Goal: Task Accomplishment & Management: Manage account settings

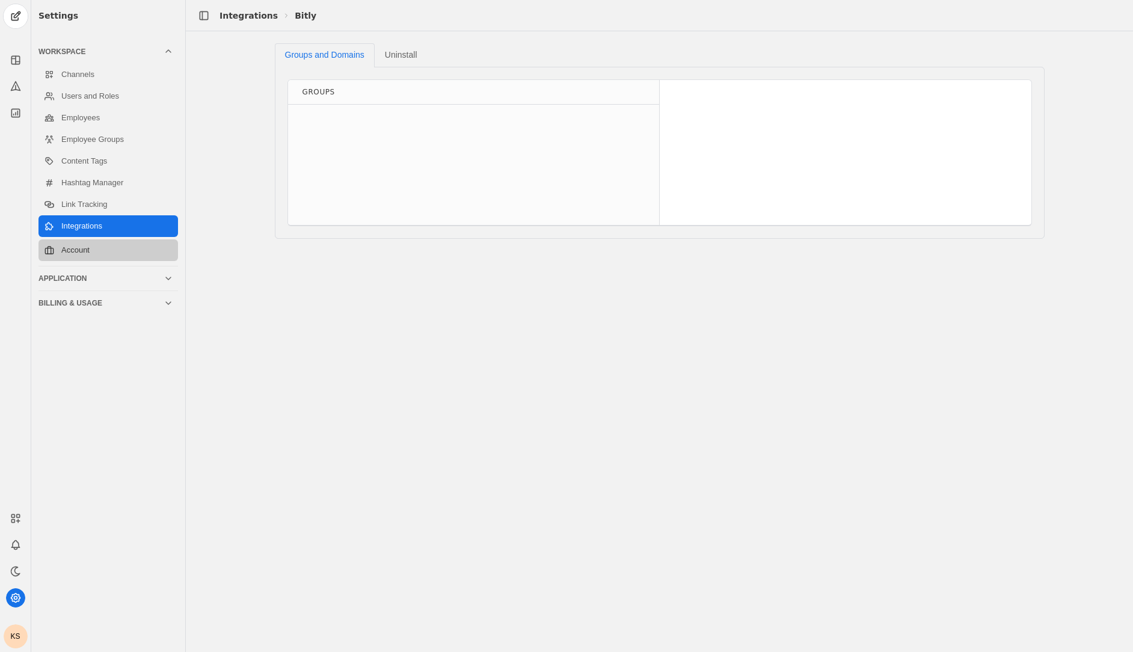
click at [90, 245] on link "Account" at bounding box center [107, 250] width 139 height 22
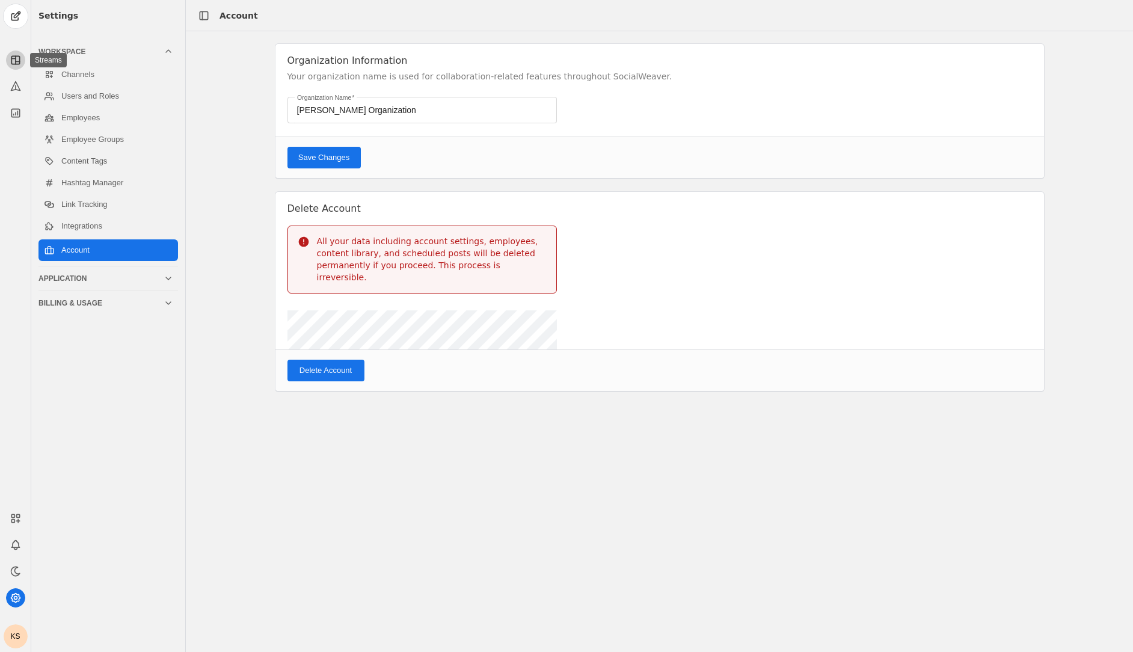
click at [8, 57] on app-icon at bounding box center [15, 60] width 19 height 19
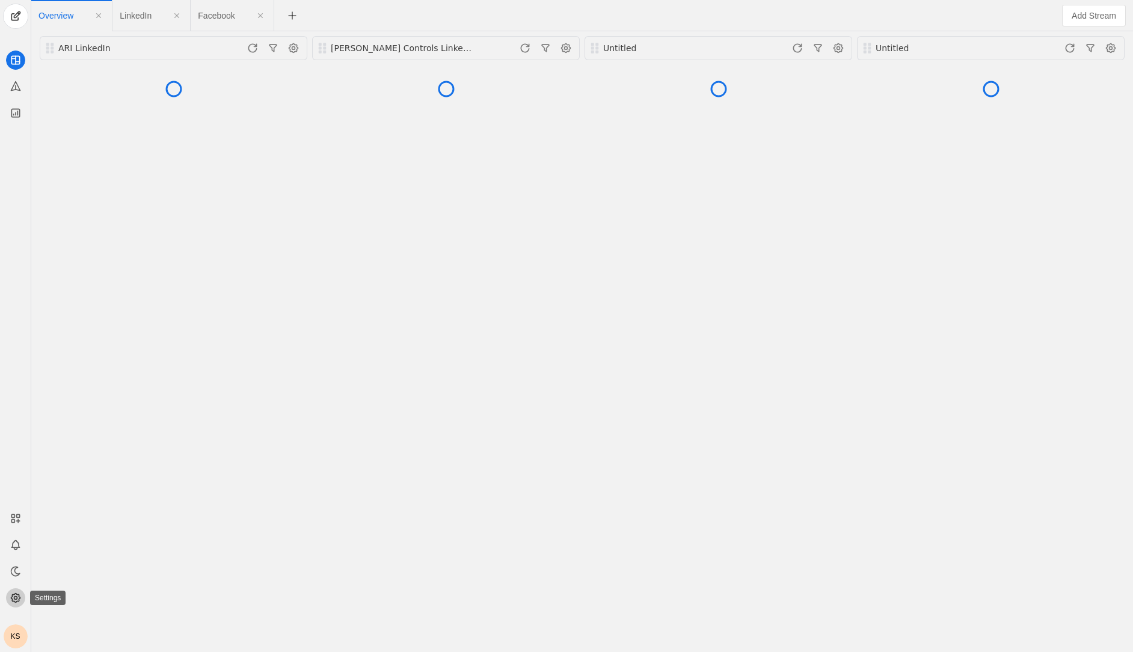
click at [14, 595] on icon at bounding box center [15, 597] width 9 height 9
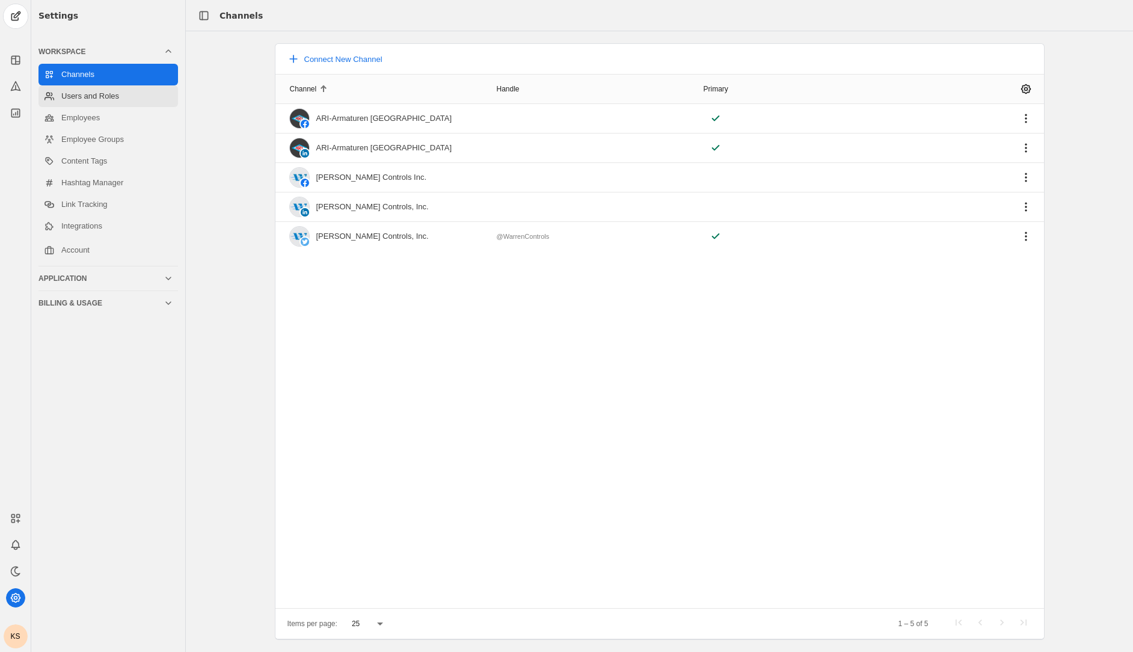
click at [105, 93] on link "Users and Roles" at bounding box center [107, 96] width 139 height 22
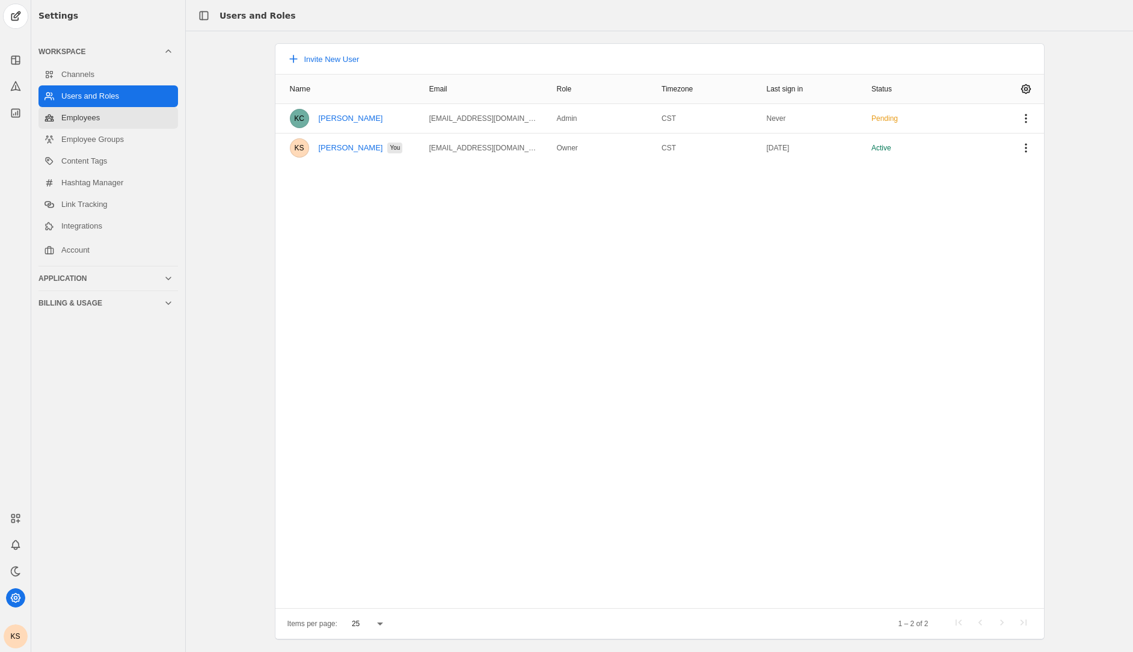
click at [108, 115] on link "Employees" at bounding box center [107, 118] width 139 height 22
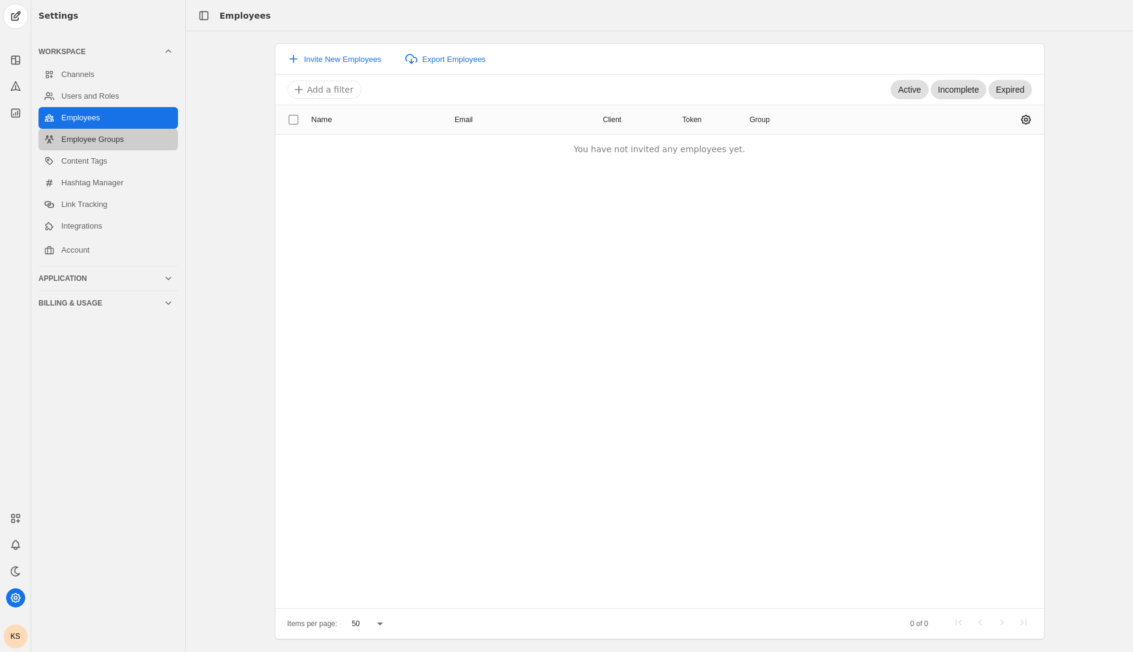
click at [111, 136] on link "Employee Groups" at bounding box center [107, 140] width 139 height 22
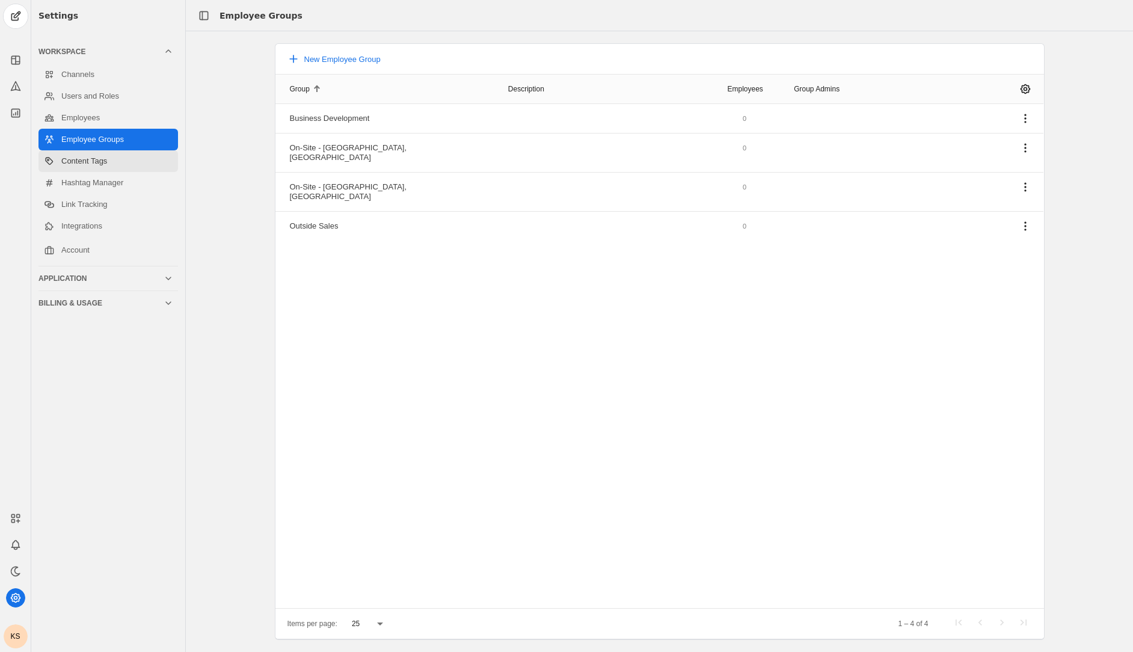
click at [108, 167] on link "Content Tags" at bounding box center [107, 161] width 139 height 22
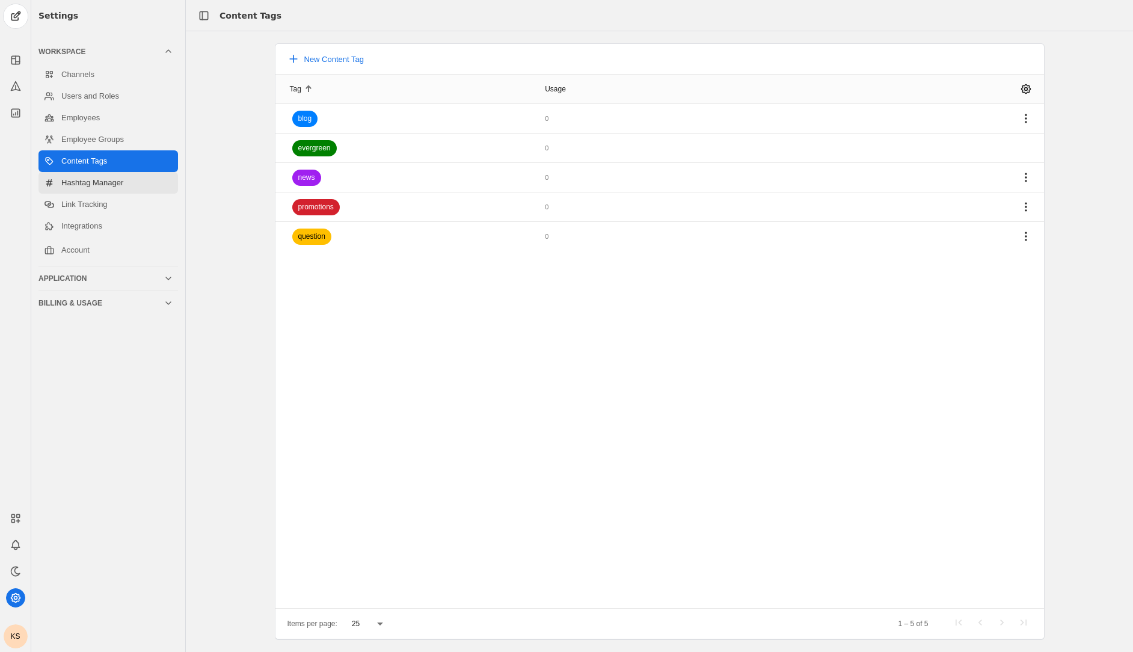
click at [118, 188] on link "Hashtag Manager" at bounding box center [107, 183] width 139 height 22
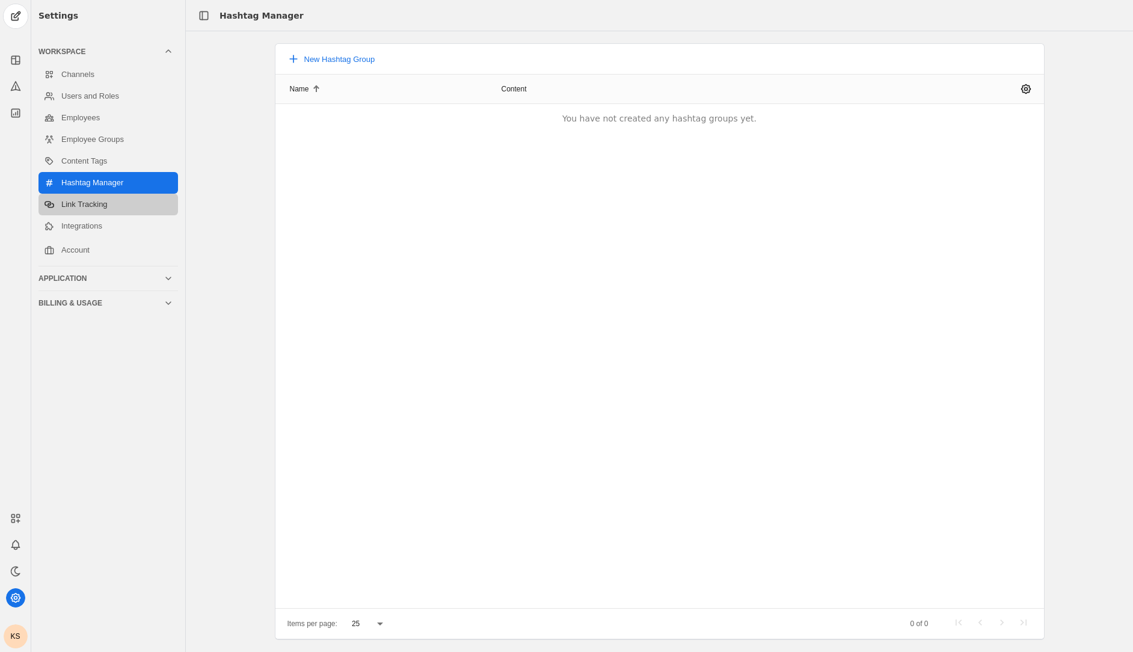
click at [117, 207] on link "Link Tracking" at bounding box center [107, 205] width 139 height 22
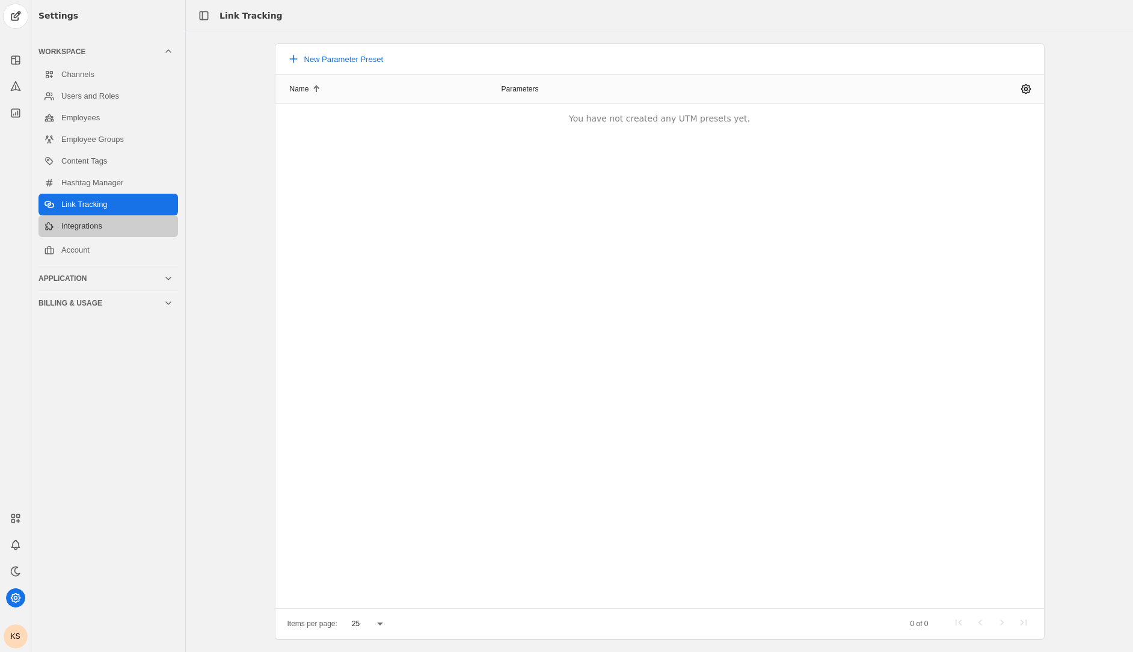
click at [122, 233] on link "Integrations" at bounding box center [107, 226] width 139 height 22
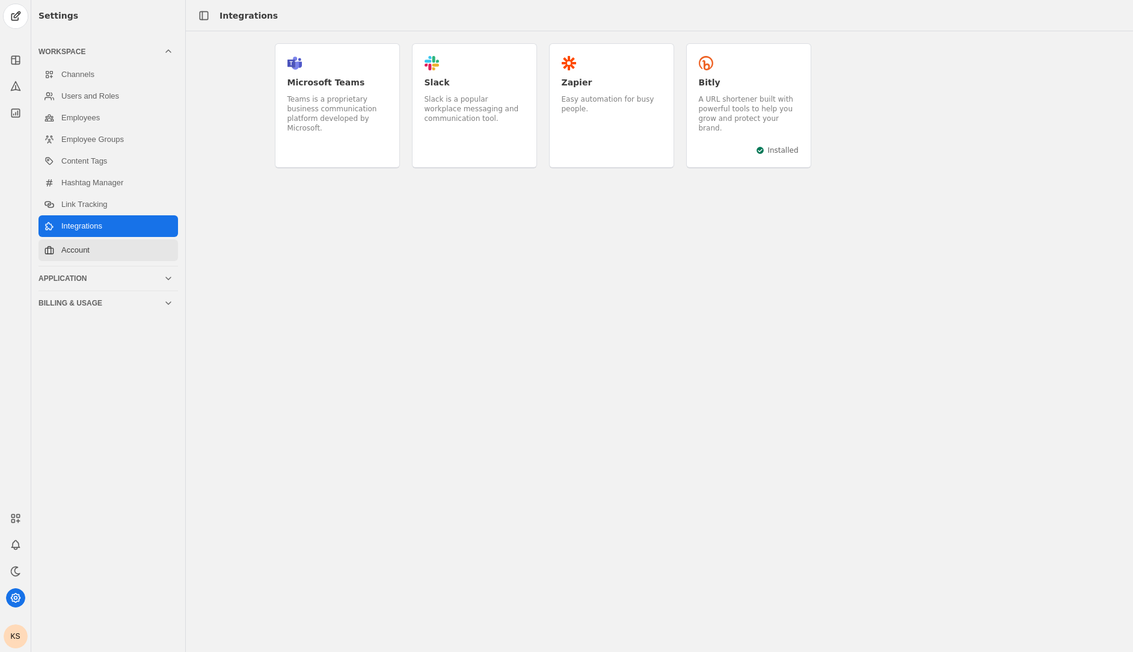
click at [123, 247] on link "Account" at bounding box center [107, 250] width 139 height 22
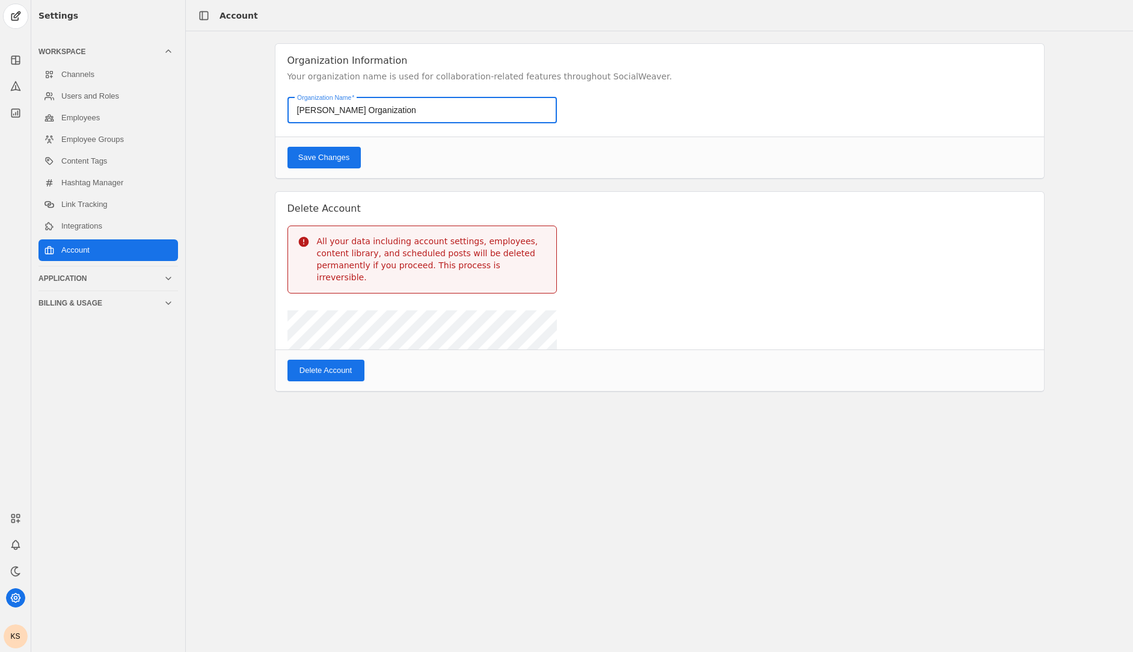
drag, startPoint x: 417, startPoint y: 106, endPoint x: 269, endPoint y: 98, distance: 148.1
click at [269, 98] on div "Organization Information Your organization name is used for collaboration-relat…" at bounding box center [660, 217] width 794 height 349
type input "ARI-Armaturen [GEOGRAPHIC_DATA]"
click at [332, 158] on span "Save Changes" at bounding box center [323, 158] width 51 height 12
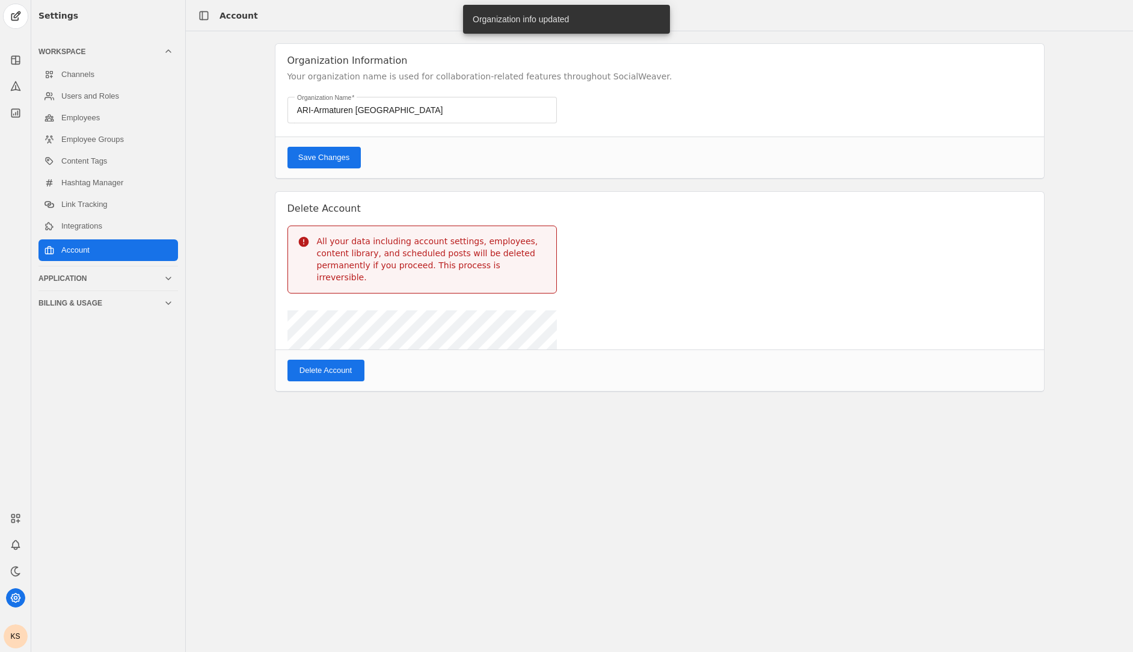
click at [85, 287] on div "Application" at bounding box center [105, 278] width 135 height 24
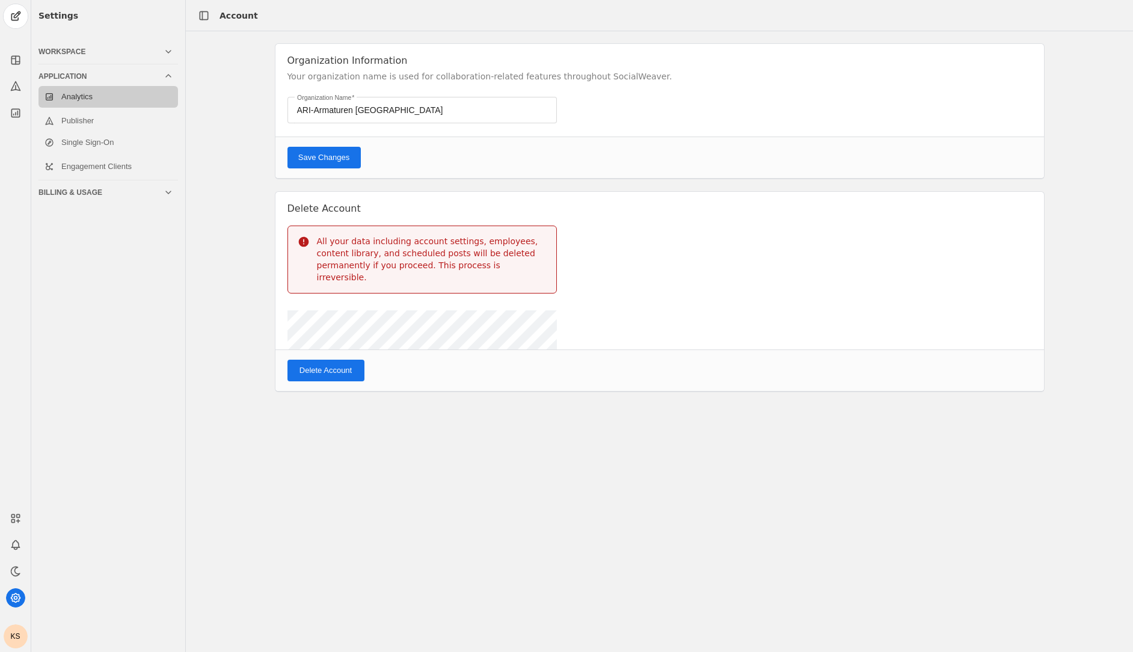
click at [93, 97] on link "Analytics" at bounding box center [107, 97] width 139 height 22
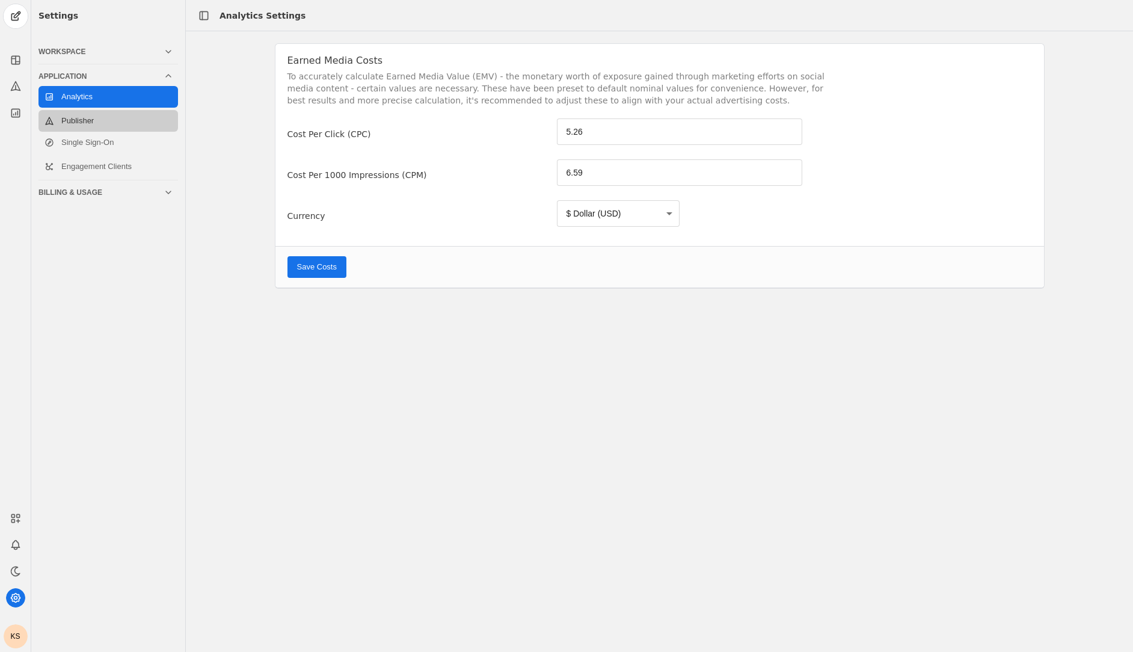
click at [93, 126] on link "Publisher" at bounding box center [107, 121] width 139 height 22
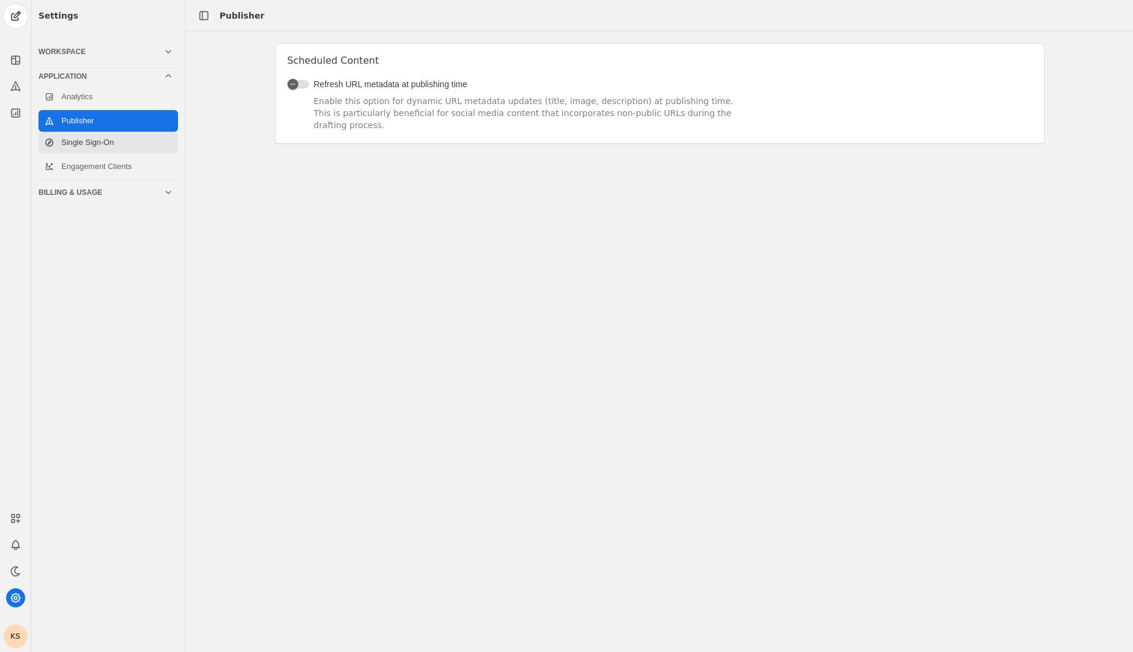
click at [93, 141] on link "Single Sign-On" at bounding box center [107, 143] width 139 height 22
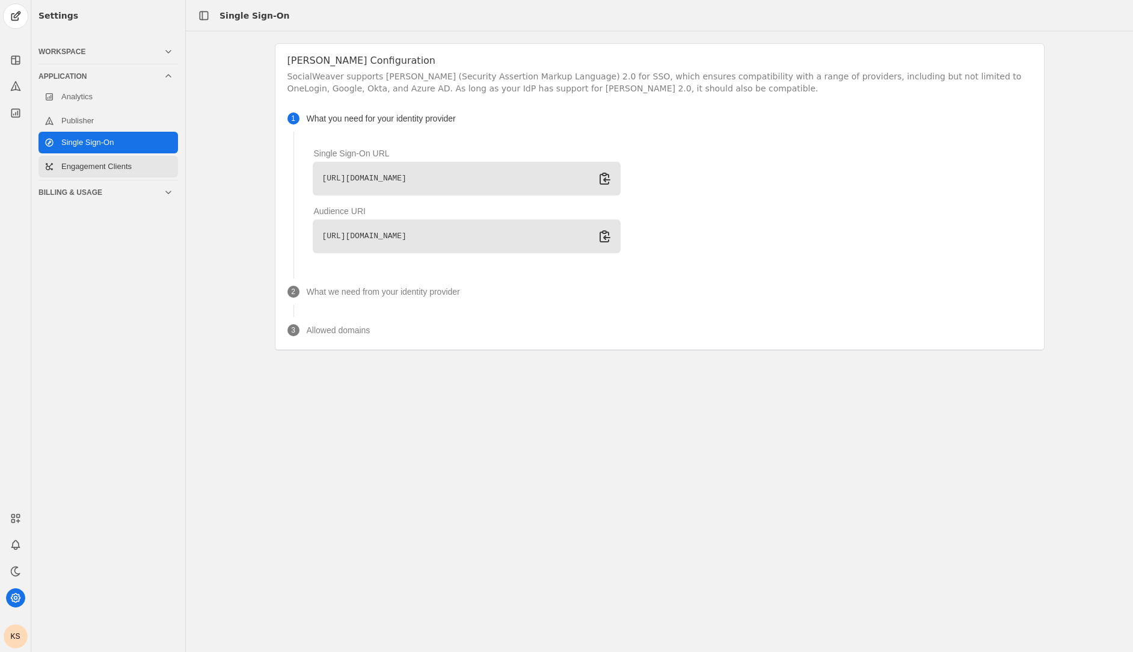
click at [98, 159] on link "Engagement Clients" at bounding box center [107, 167] width 139 height 22
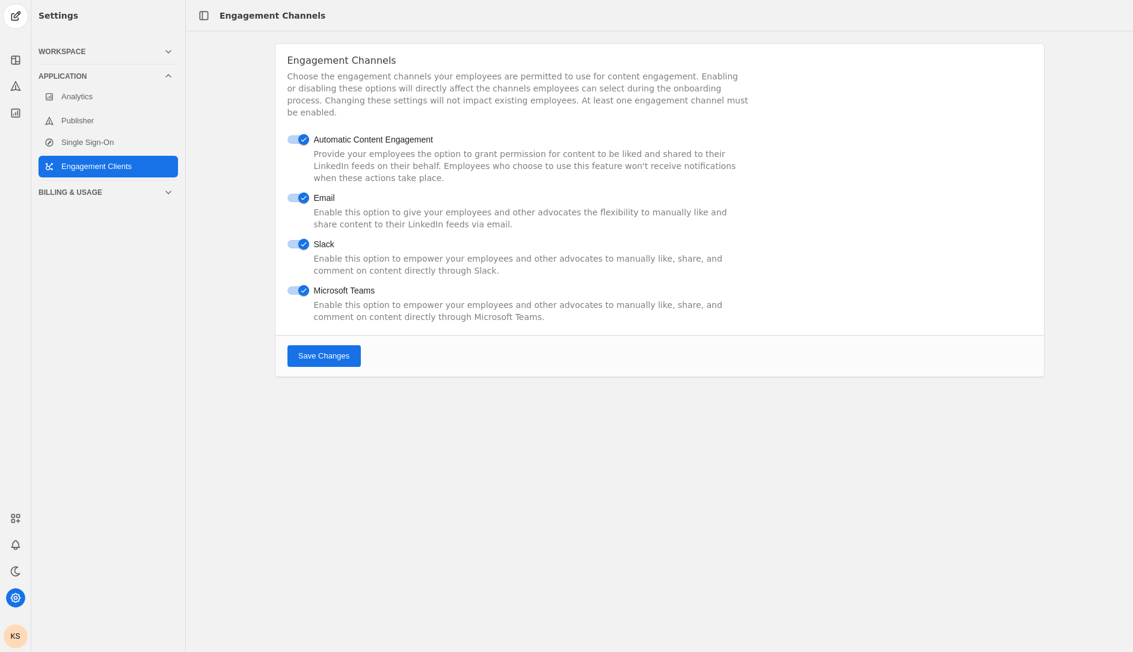
click at [82, 192] on div "Billing & Usage" at bounding box center [100, 193] width 125 height 10
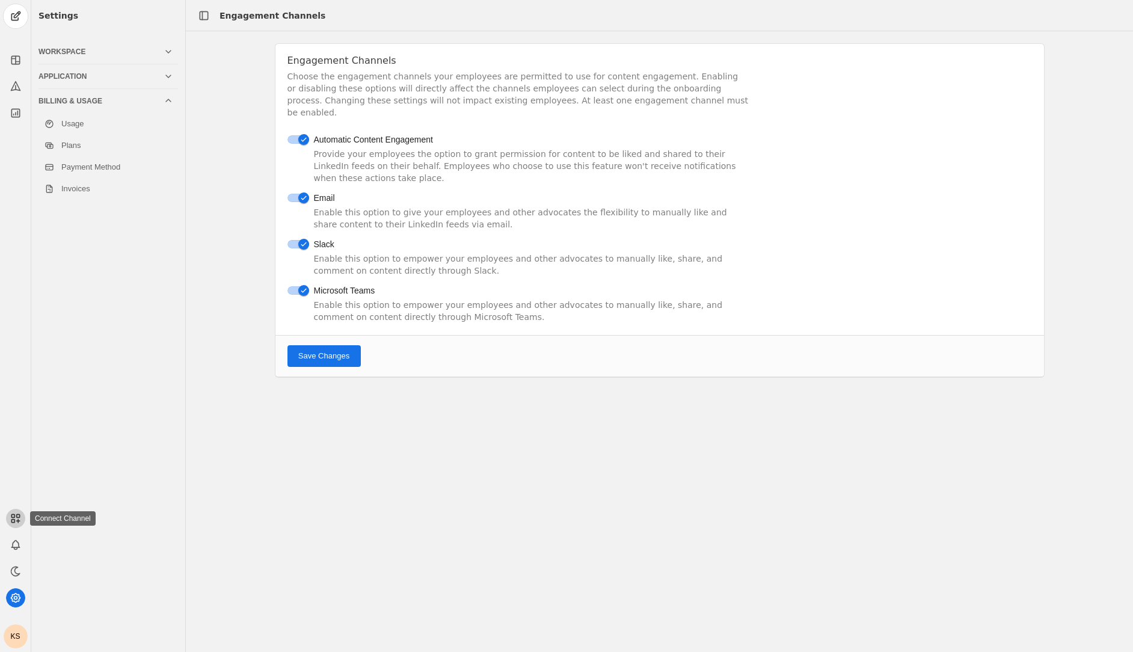
click at [13, 519] on rect at bounding box center [12, 520] width 3 height 3
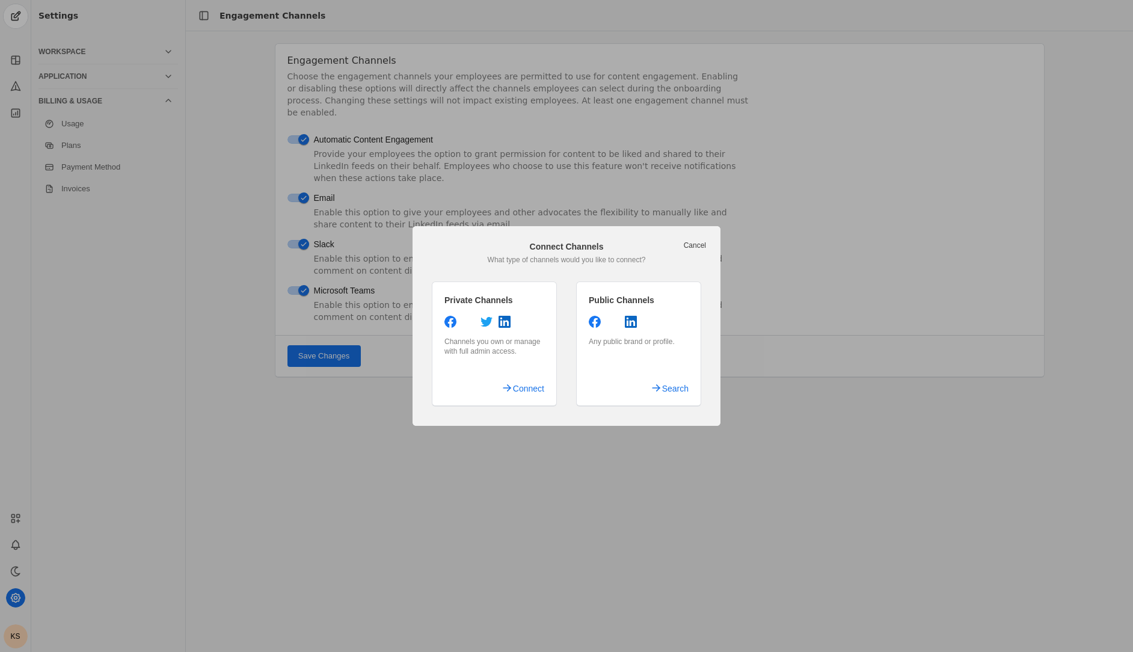
click at [696, 249] on link "Cancel" at bounding box center [695, 245] width 22 height 10
